Goal: Information Seeking & Learning: Learn about a topic

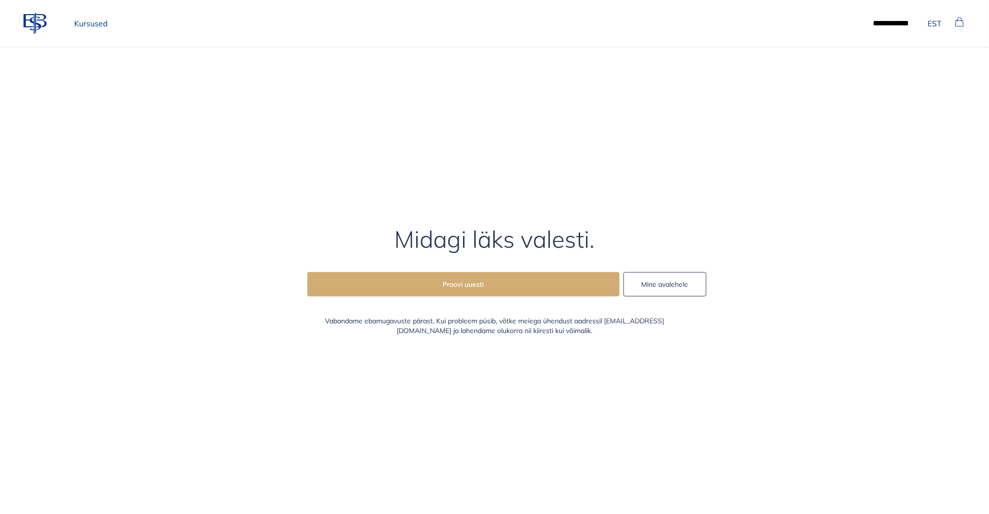
click at [678, 289] on button "Mine avalehele" at bounding box center [665, 284] width 83 height 24
